Goal: Task Accomplishment & Management: Manage account settings

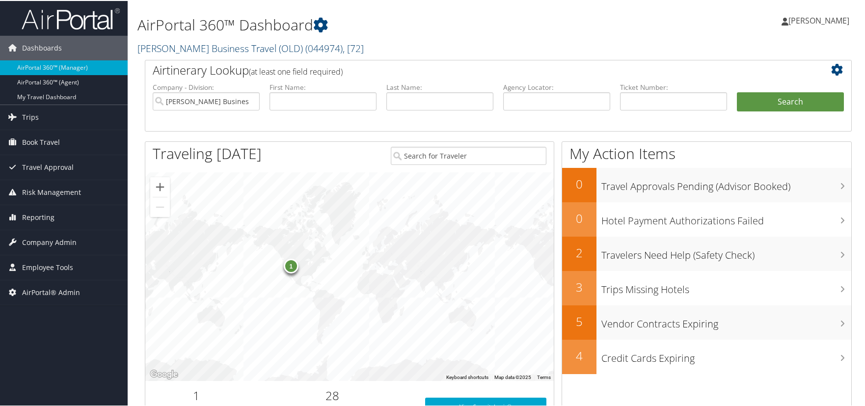
click at [250, 49] on link "Christopherson Business Travel (OLD) ( 044974 ) , [ 72 ]" at bounding box center [250, 47] width 226 height 13
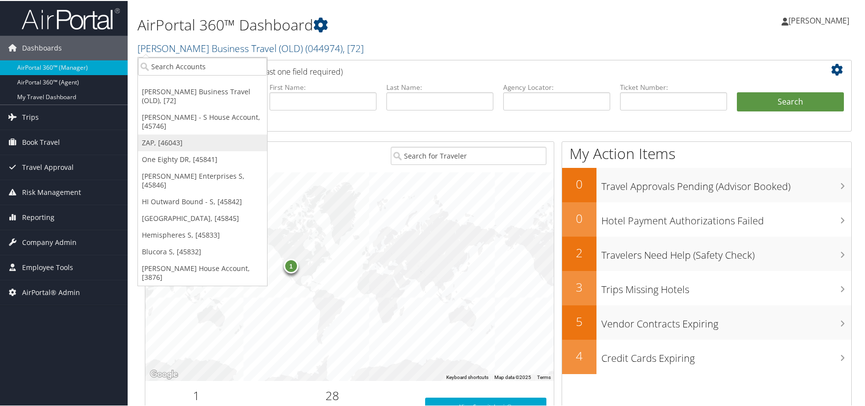
click at [188, 142] on link "ZAP, [46043]" at bounding box center [202, 142] width 129 height 17
